Goal: Transaction & Acquisition: Purchase product/service

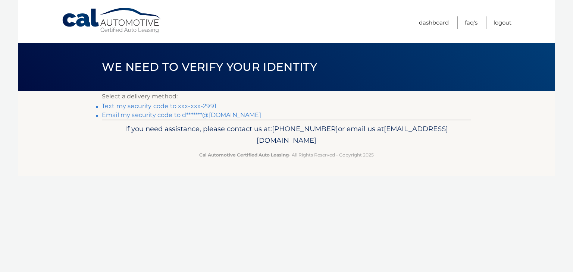
click at [150, 107] on link "Text my security code to xxx-xxx-2991" at bounding box center [159, 106] width 115 height 7
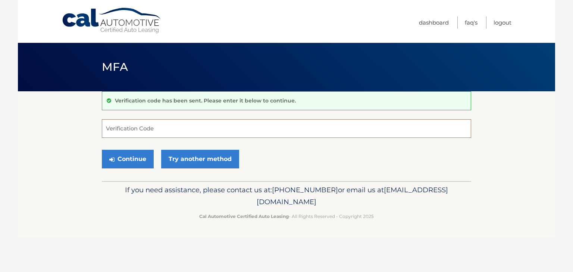
click at [115, 131] on input "Verification Code" at bounding box center [287, 128] width 370 height 19
drag, startPoint x: 115, startPoint y: 131, endPoint x: 130, endPoint y: 158, distance: 31.1
click at [130, 158] on form "971451 Verification Code Continue Try another method" at bounding box center [287, 145] width 370 height 53
click at [301, 132] on input "971451" at bounding box center [287, 128] width 370 height 19
type input "971451"
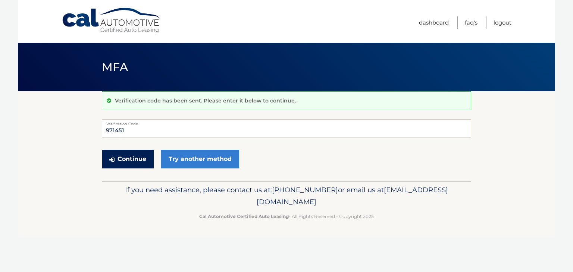
click at [125, 156] on button "Continue" at bounding box center [128, 159] width 52 height 19
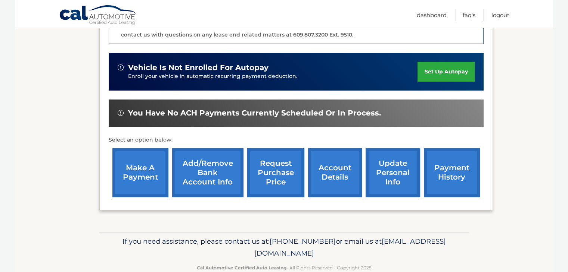
scroll to position [225, 0]
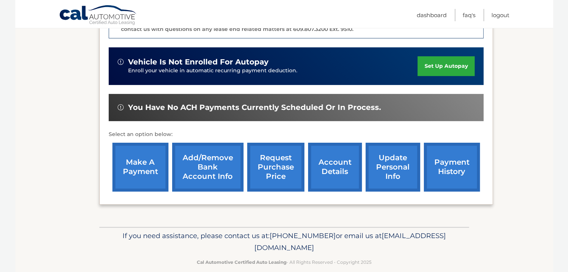
click at [140, 155] on link "make a payment" at bounding box center [140, 167] width 56 height 49
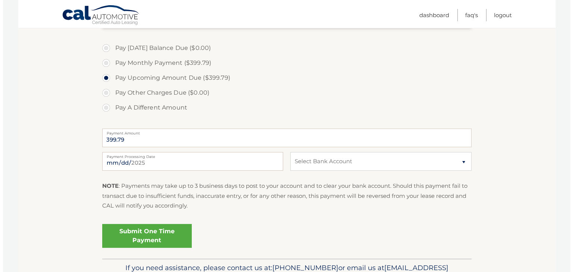
scroll to position [218, 0]
click at [376, 161] on select "Select Bank Account Checking JPMORGAN CHASE BANK, NA *****0207 Checking CITIBAN…" at bounding box center [377, 161] width 181 height 19
select select "M2FiZWFhZWMtNTJmMy00N2Y1LWI4MDUtYTg0YjkyNmFlMmI5"
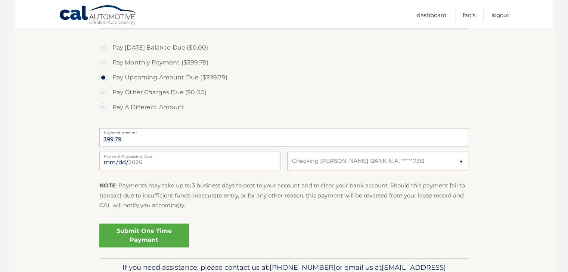
click at [287, 152] on select "Select Bank Account Checking JPMORGAN CHASE BANK, NA *****0207 Checking CITIBAN…" at bounding box center [377, 161] width 181 height 19
click at [355, 203] on p "NOTE : Payments may take up to 3 business days to post to your account and to c…" at bounding box center [284, 195] width 370 height 29
click at [138, 237] on link "Submit One Time Payment" at bounding box center [144, 236] width 90 height 24
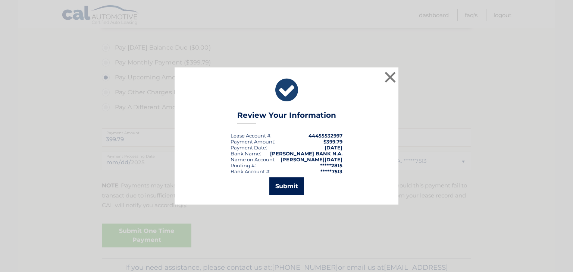
click at [287, 184] on button "Submit" at bounding box center [286, 187] width 35 height 18
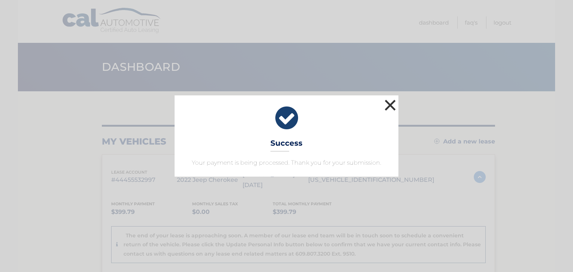
click at [387, 100] on button "×" at bounding box center [390, 105] width 15 height 15
